Goal: Task Accomplishment & Management: Manage account settings

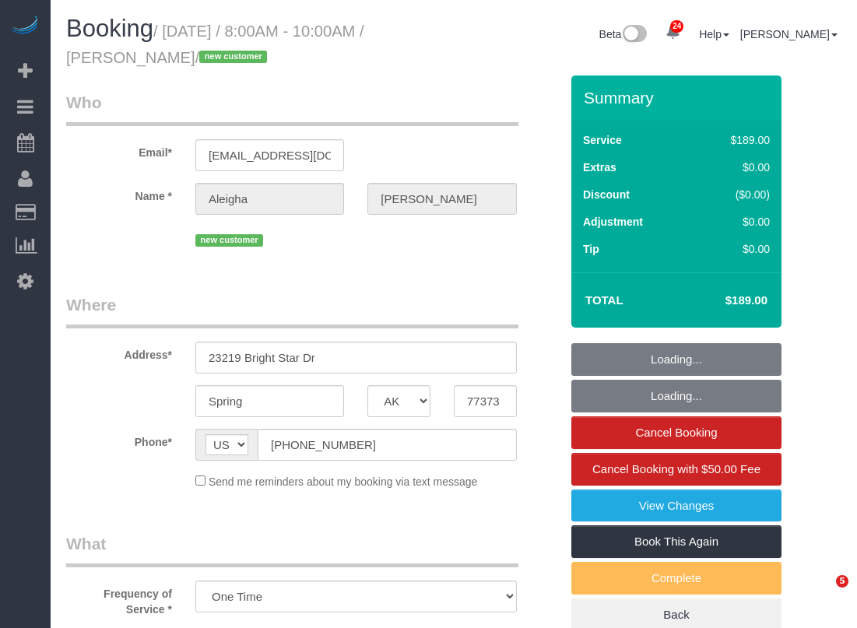
select select "[GEOGRAPHIC_DATA]"
select select "3"
select select "spot85"
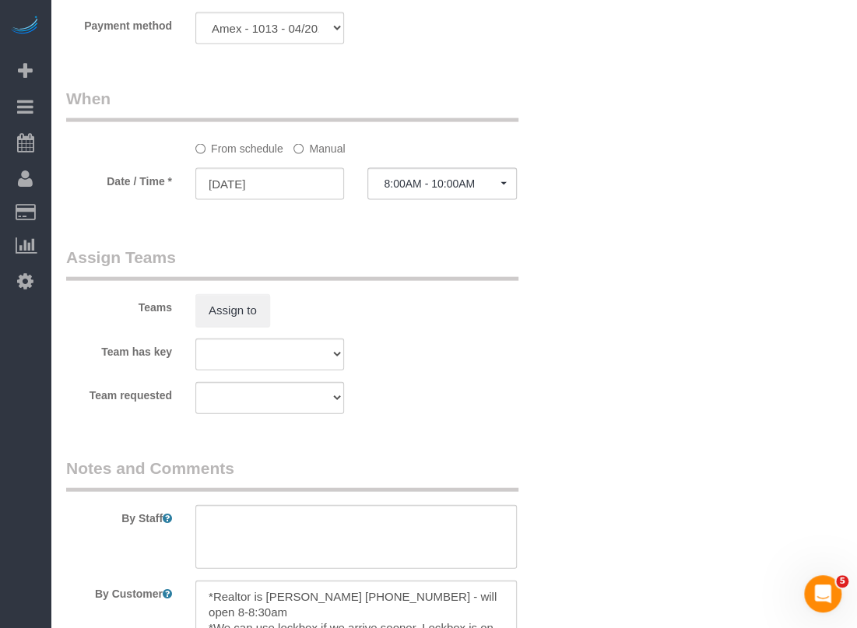
scroll to position [1479, 0]
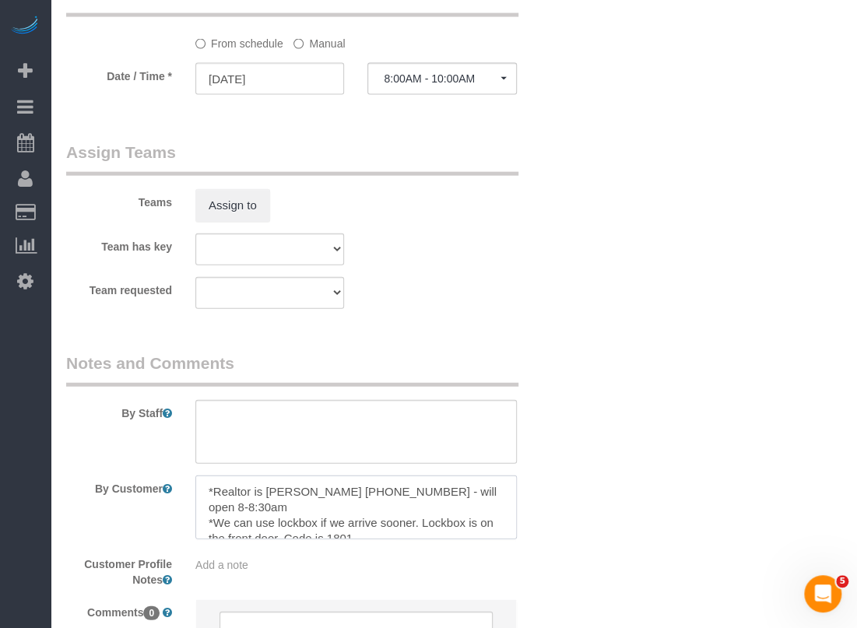
drag, startPoint x: 354, startPoint y: 491, endPoint x: 434, endPoint y: 492, distance: 80.2
click at [434, 493] on textarea at bounding box center [356, 508] width 322 height 64
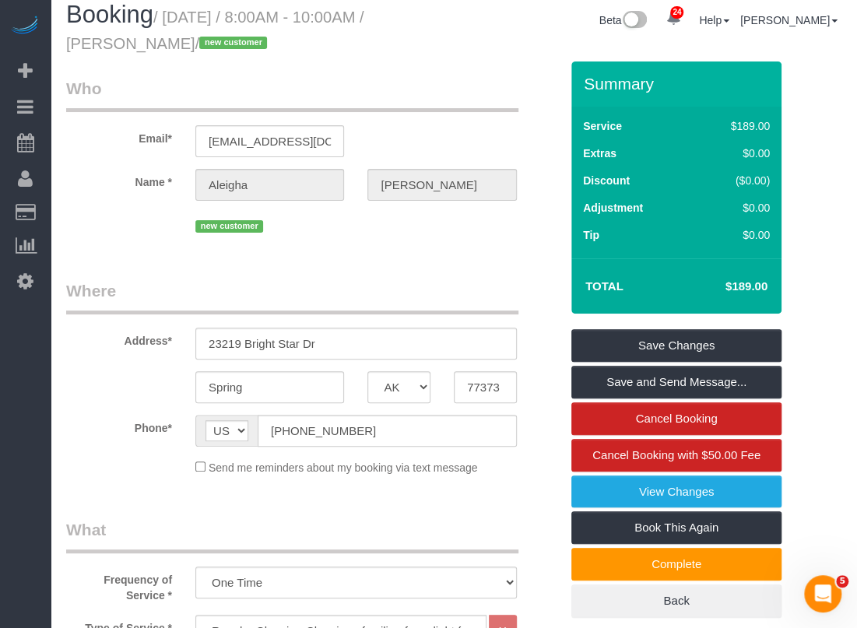
scroll to position [0, 0]
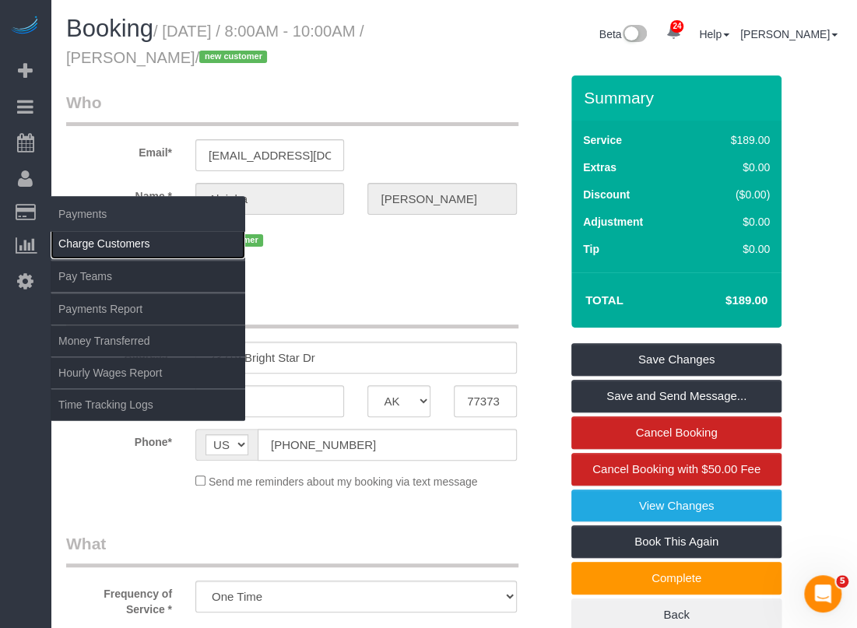
click at [72, 241] on link "Charge Customers" at bounding box center [148, 243] width 195 height 31
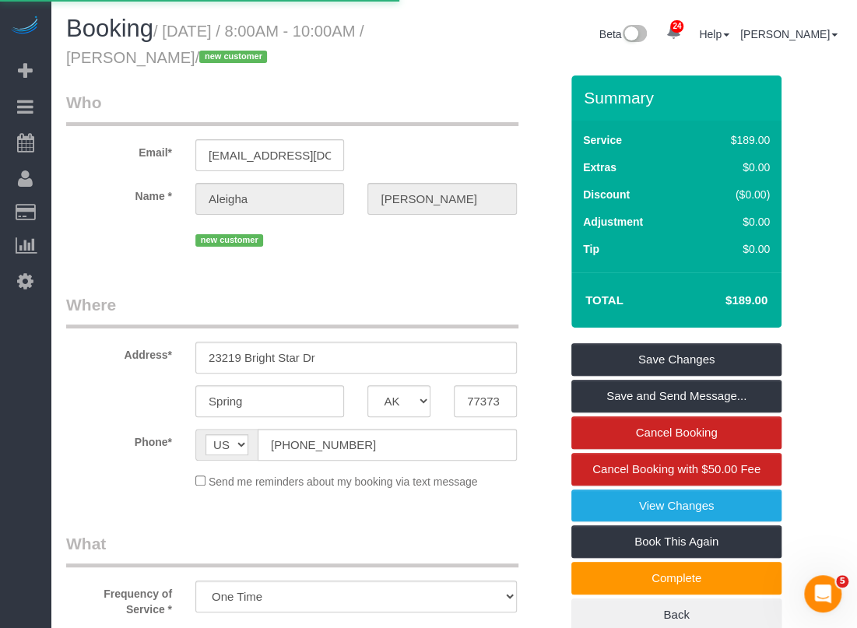
select select
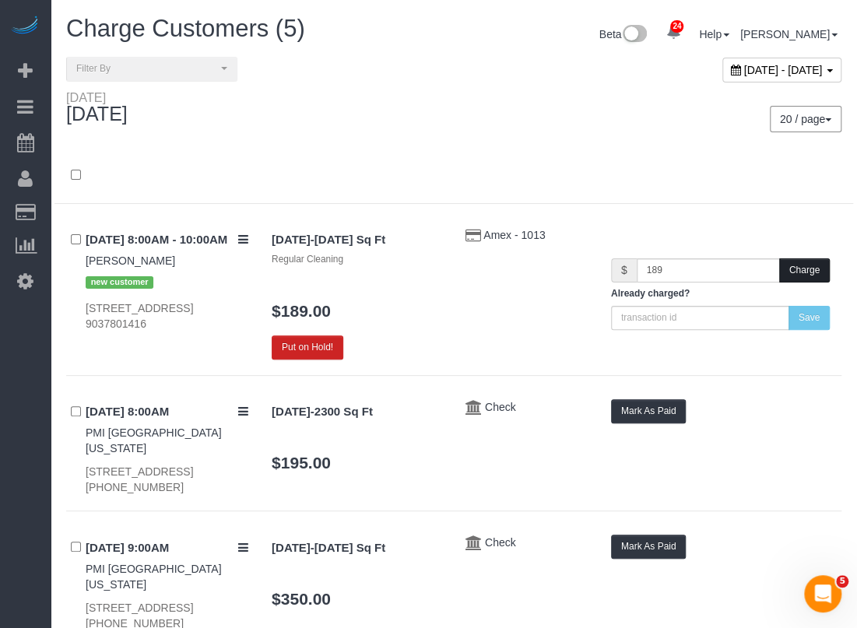
click at [821, 273] on button "Charge" at bounding box center [804, 271] width 51 height 24
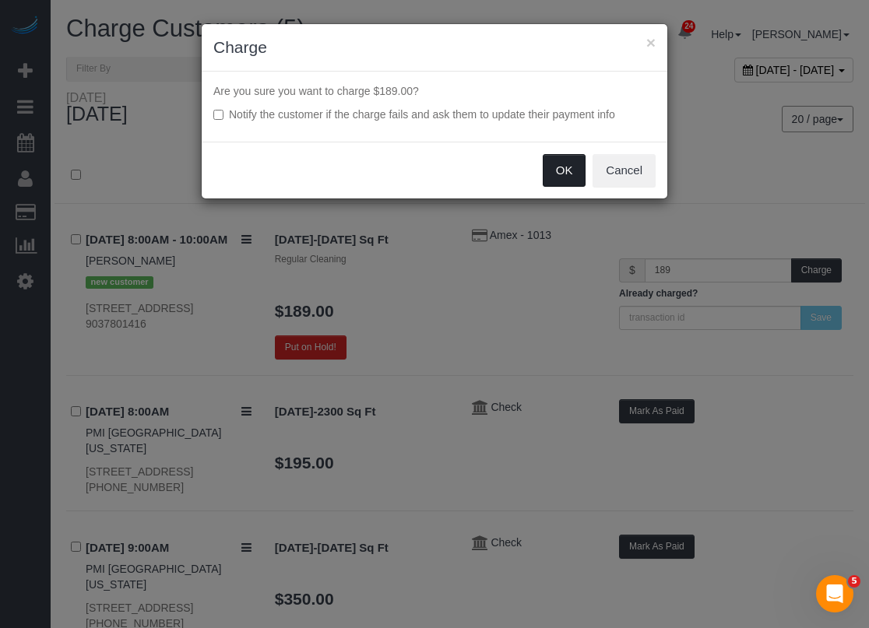
click at [561, 170] on button "OK" at bounding box center [565, 170] width 44 height 33
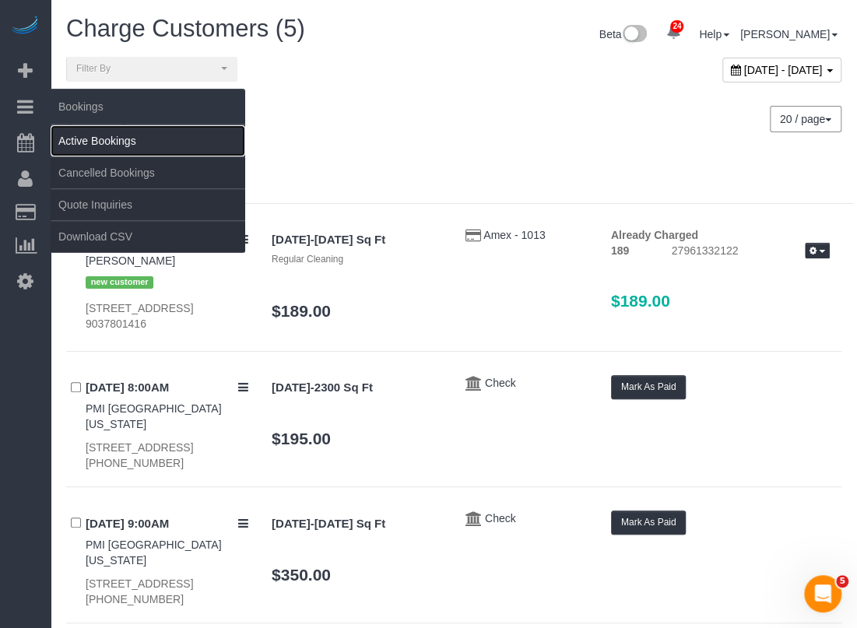
click at [73, 132] on link "Active Bookings" at bounding box center [148, 140] width 195 height 31
